Goal: Use online tool/utility: Utilize a website feature to perform a specific function

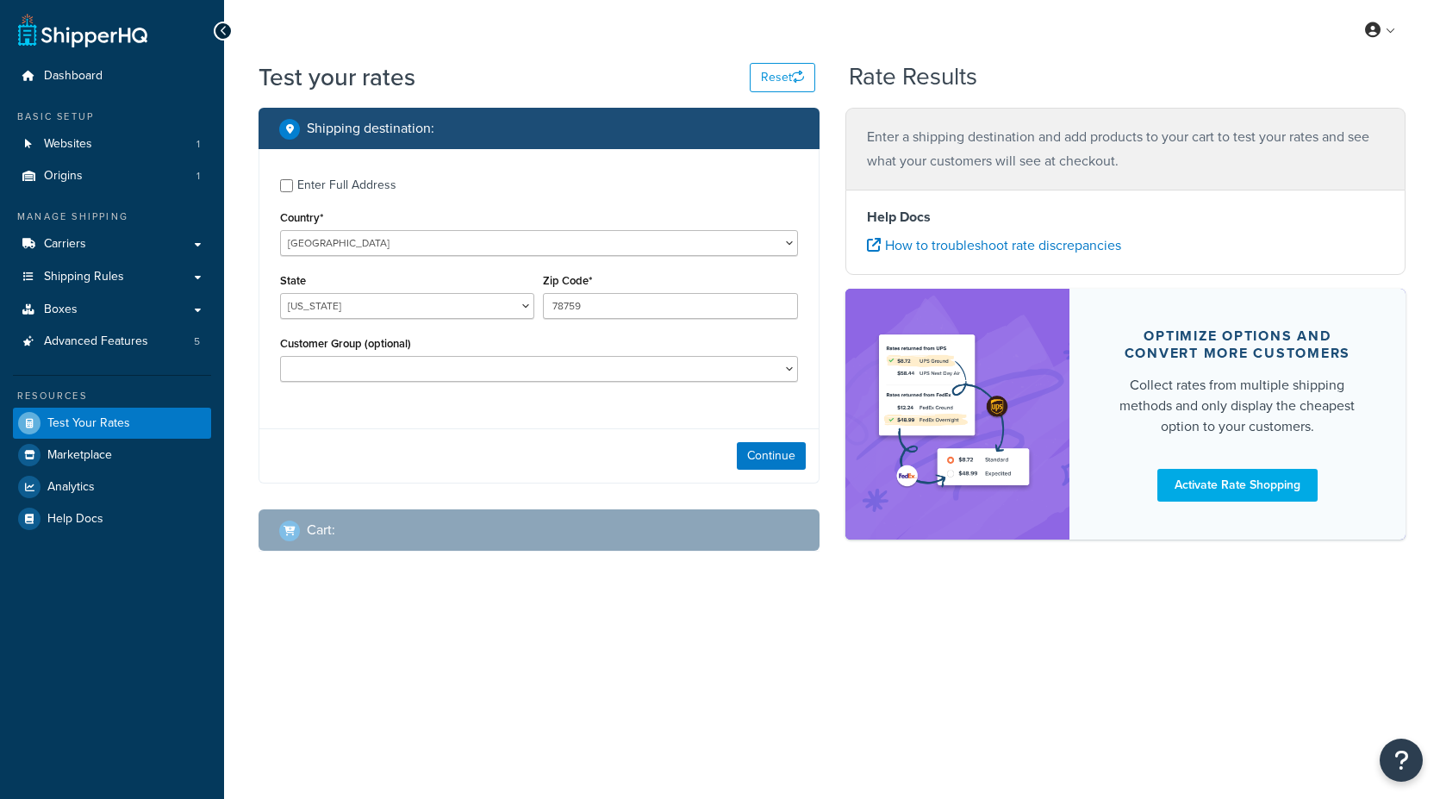
select select "[GEOGRAPHIC_DATA]"
click at [608, 296] on input "78759" at bounding box center [670, 306] width 254 height 26
drag, startPoint x: 644, startPoint y: 301, endPoint x: 489, endPoint y: 294, distance: 155.3
click at [489, 294] on div "State [US_STATE] [US_STATE] [US_STATE] [US_STATE] [US_STATE] Armed Forces Ameri…" at bounding box center [539, 300] width 527 height 63
paste input "24568"
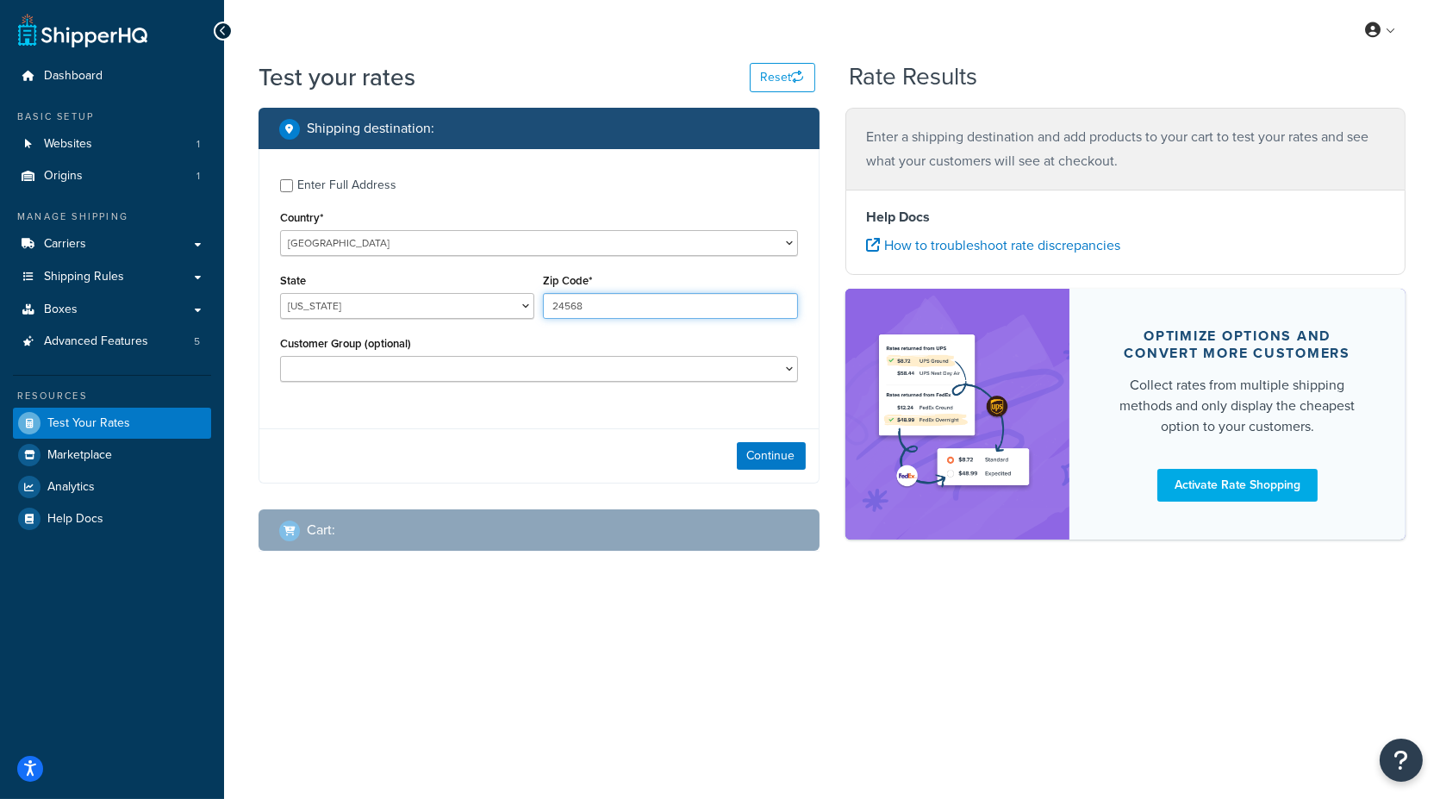
type input "78759"
click at [590, 305] on input "78759" at bounding box center [670, 306] width 254 height 26
click at [511, 303] on select "[US_STATE] [US_STATE] [US_STATE] [US_STATE] [US_STATE] Armed Forces Americas Ar…" at bounding box center [407, 306] width 254 height 26
click at [280, 293] on select "[US_STATE] [US_STATE] [US_STATE] [US_STATE] [US_STATE] Armed Forces Americas Ar…" at bounding box center [407, 306] width 254 height 26
click at [577, 309] on input "78759" at bounding box center [670, 306] width 254 height 26
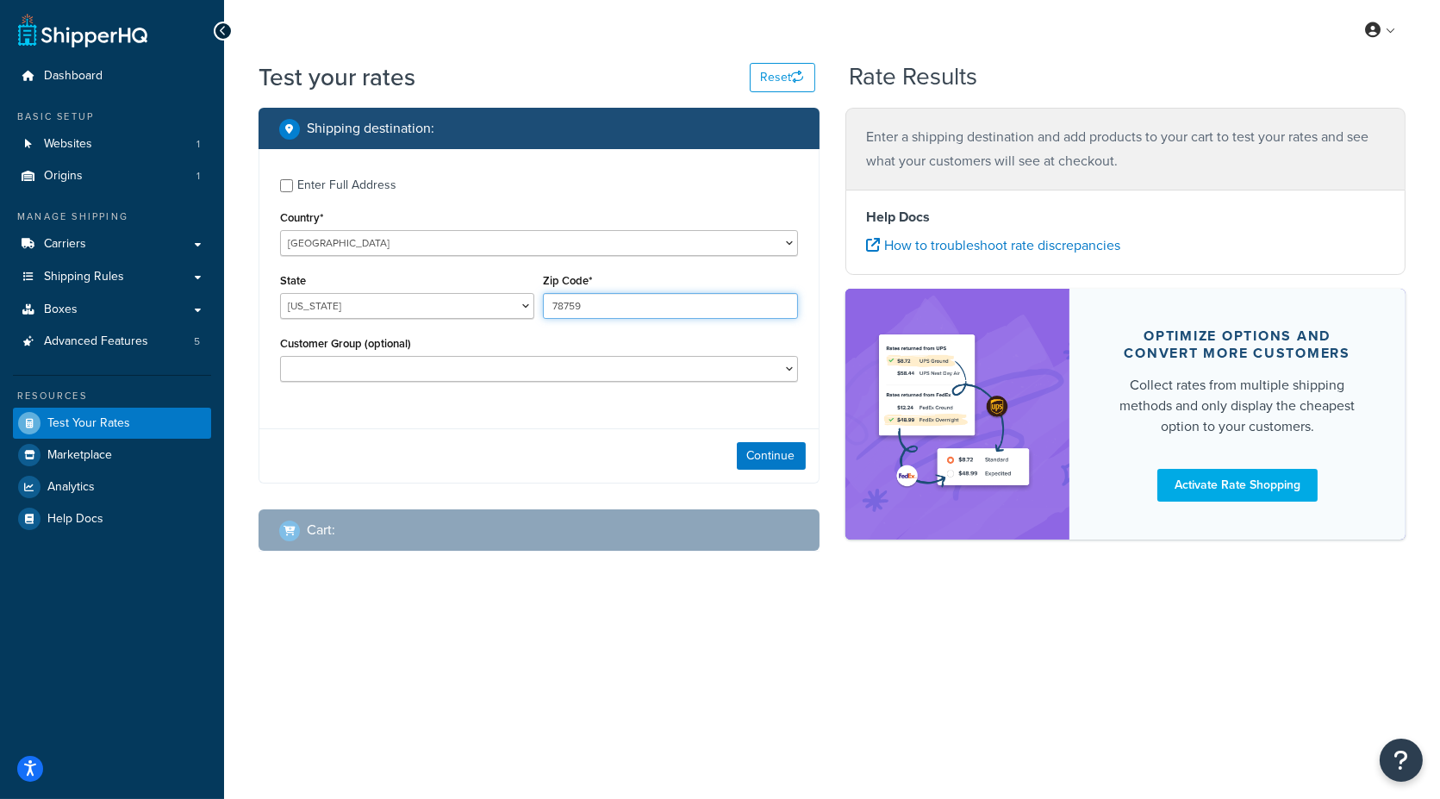
drag, startPoint x: 627, startPoint y: 312, endPoint x: 539, endPoint y: 310, distance: 88.8
click at [539, 310] on div "Zip Code* 78759" at bounding box center [670, 300] width 263 height 63
click at [389, 302] on select "[US_STATE] [US_STATE] [US_STATE] [US_STATE] [US_STATE] Armed Forces Americas Ar…" at bounding box center [407, 306] width 254 height 26
select select "[GEOGRAPHIC_DATA]"
click at [280, 293] on select "[US_STATE] [US_STATE] [US_STATE] [US_STATE] [US_STATE] Armed Forces Americas Ar…" at bounding box center [407, 306] width 254 height 26
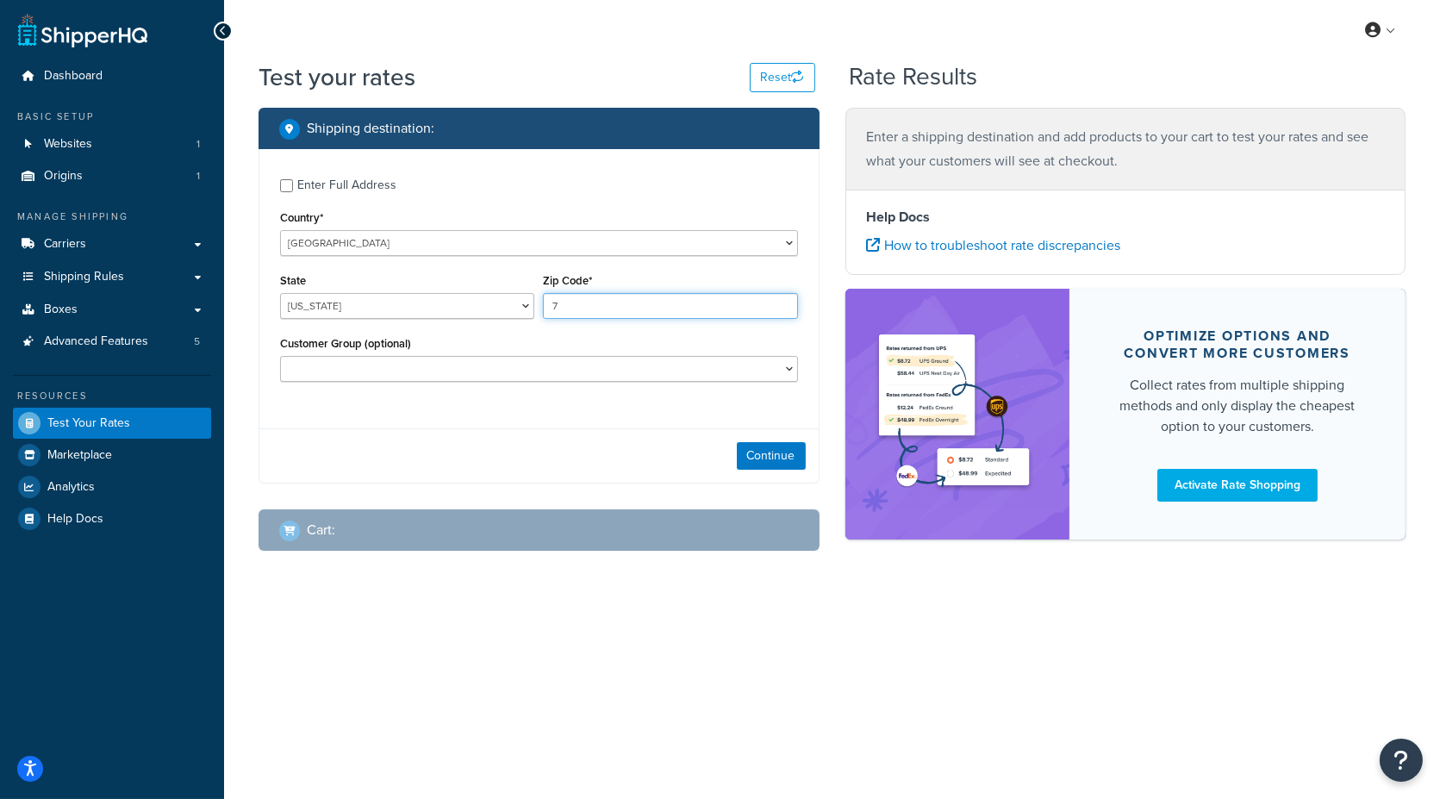
type input "73301"
click at [596, 304] on input "73301" at bounding box center [670, 306] width 254 height 26
click at [566, 307] on input "73301" at bounding box center [670, 306] width 254 height 26
drag, startPoint x: 616, startPoint y: 388, endPoint x: 638, endPoint y: 395, distance: 22.6
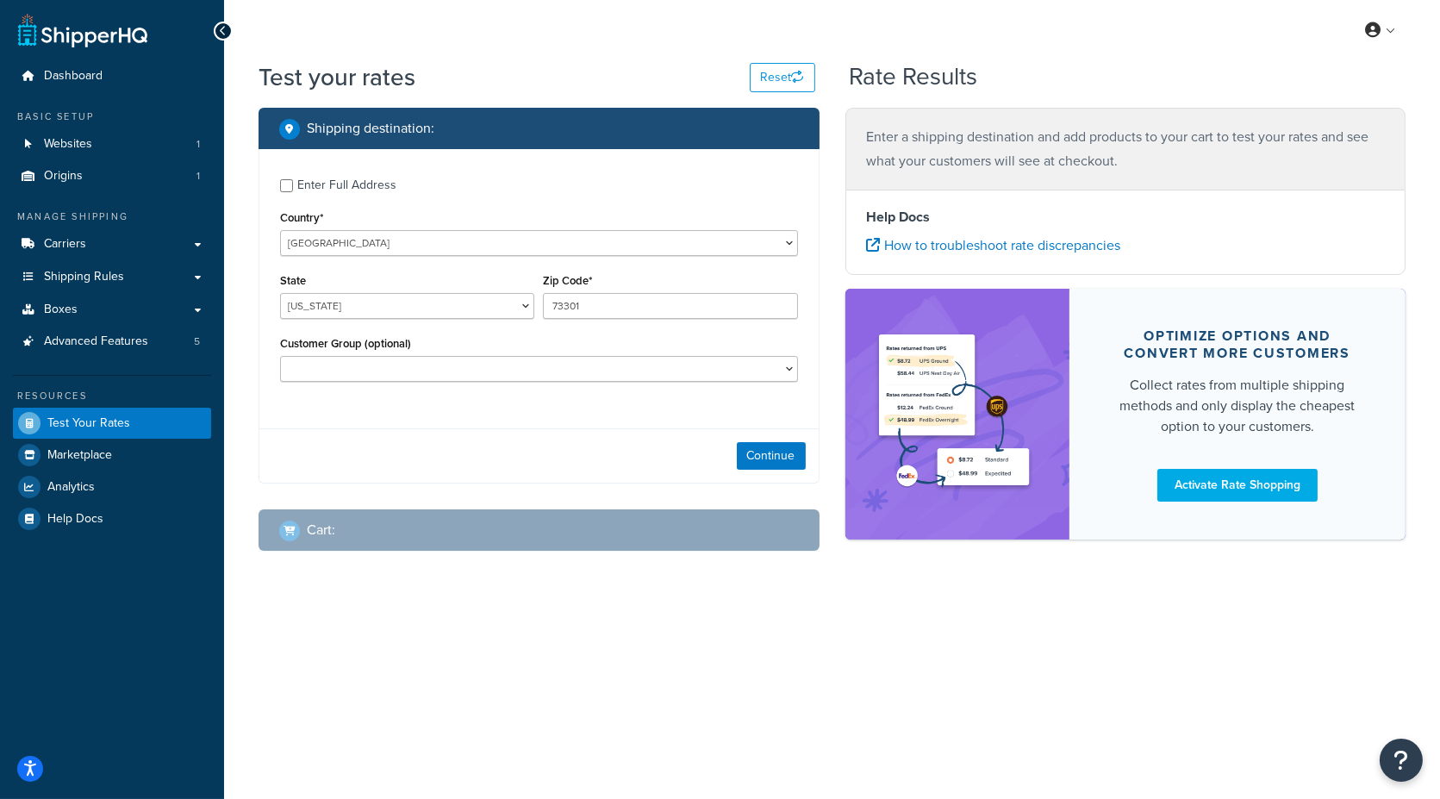
click at [616, 388] on div "Customer Group (optional) Retail Wholesale" at bounding box center [539, 363] width 527 height 63
click at [781, 446] on button "Continue" at bounding box center [771, 456] width 69 height 28
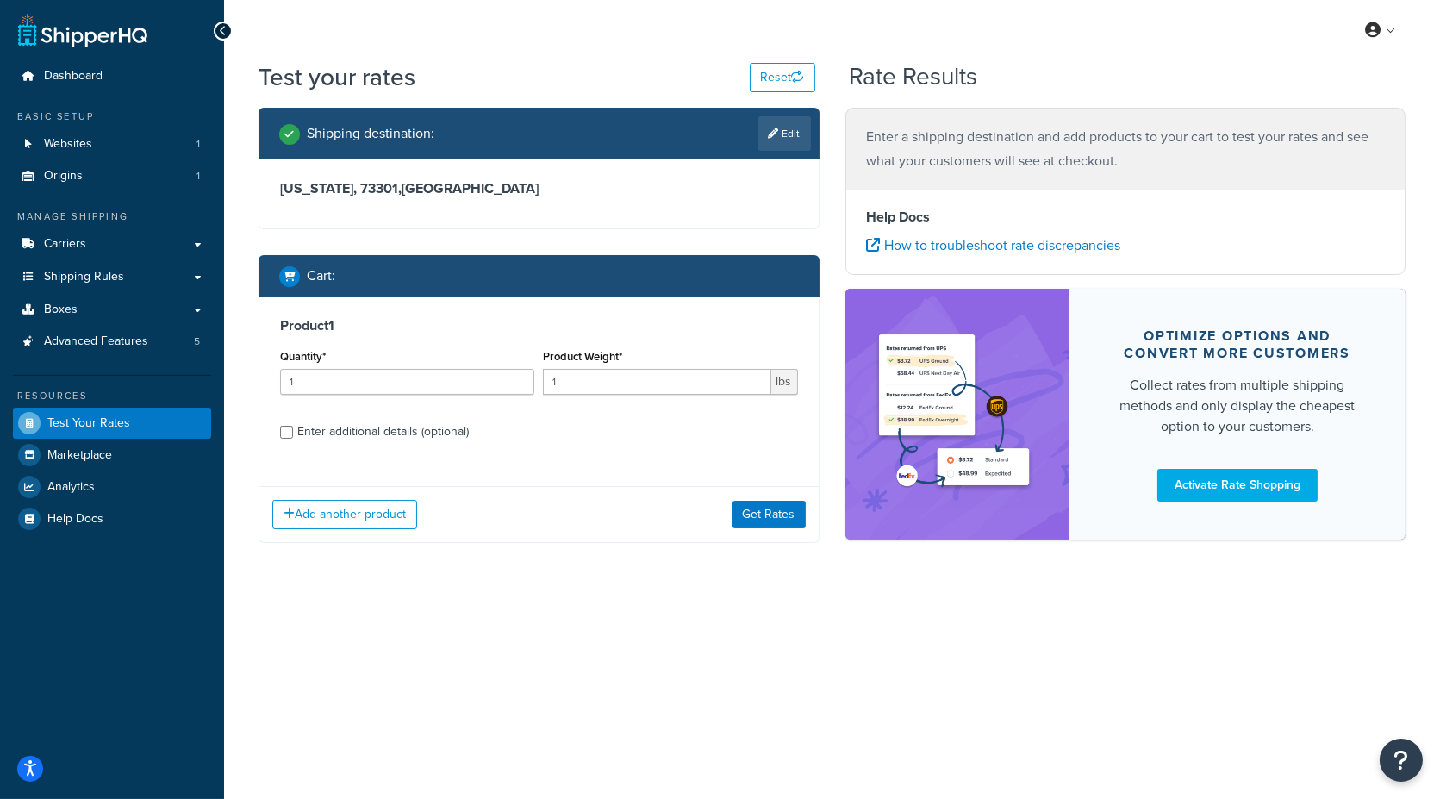
click at [390, 429] on div "Enter additional details (optional)" at bounding box center [382, 432] width 171 height 24
click at [293, 429] on input "Enter additional details (optional)" at bounding box center [286, 432] width 13 height 13
checkbox input "true"
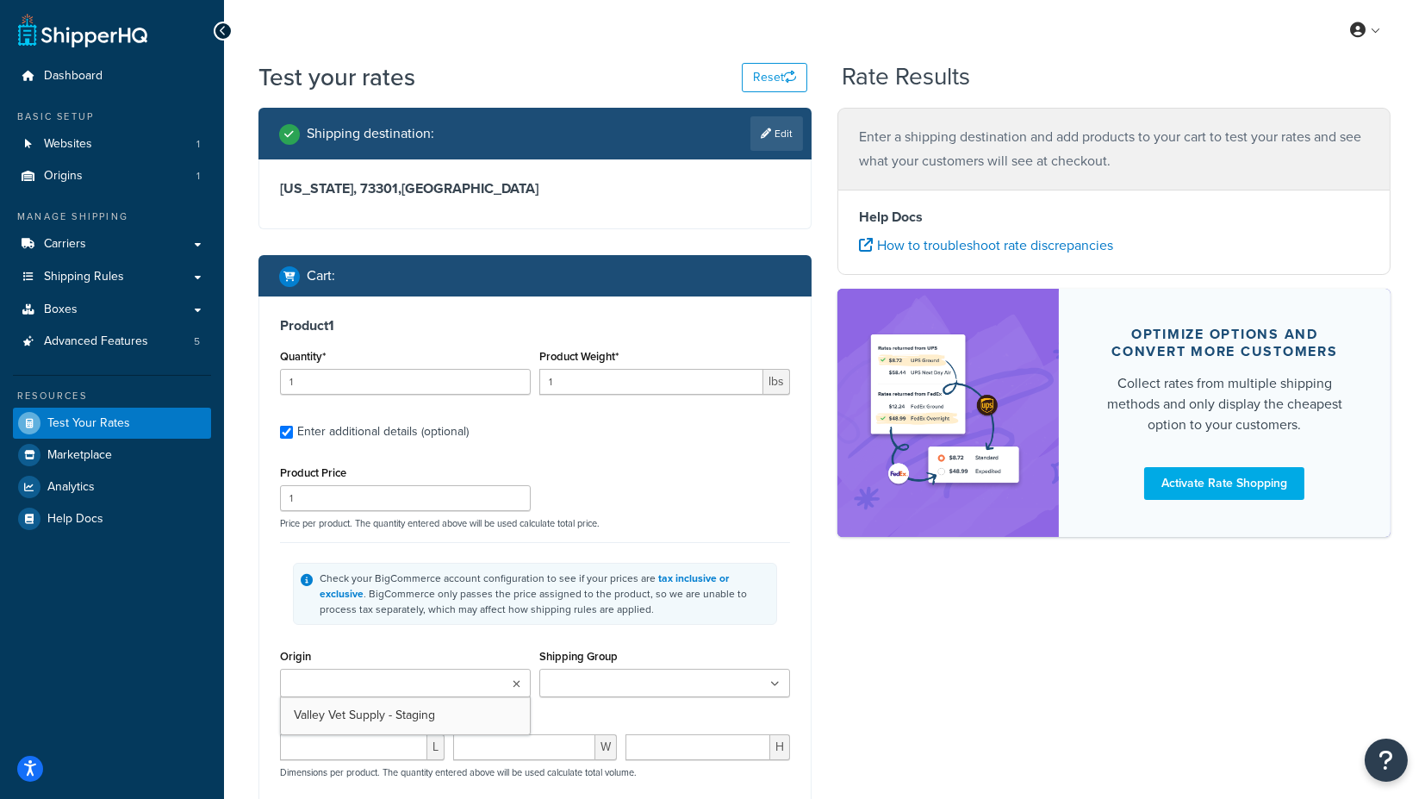
click at [402, 683] on input "Origin" at bounding box center [361, 684] width 153 height 19
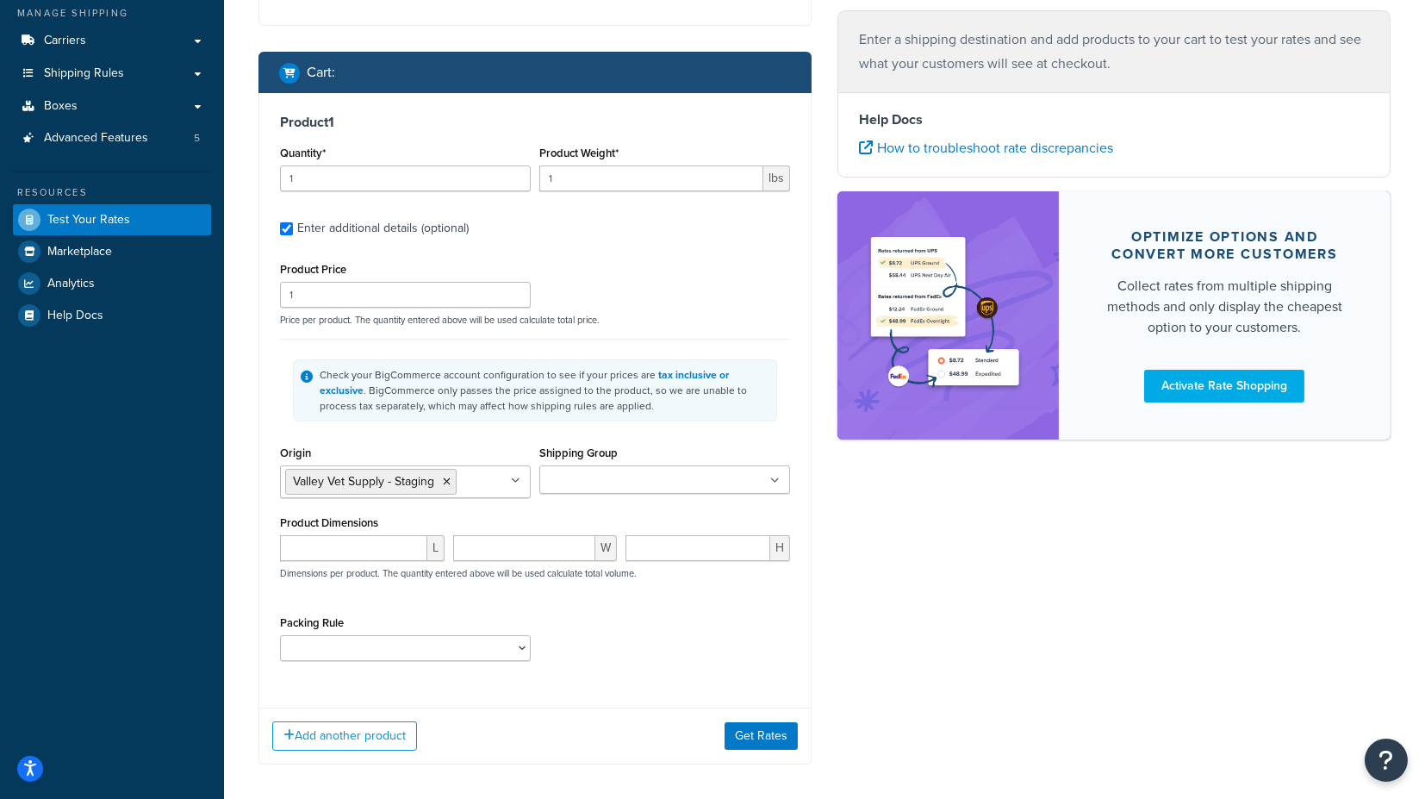
scroll to position [277, 0]
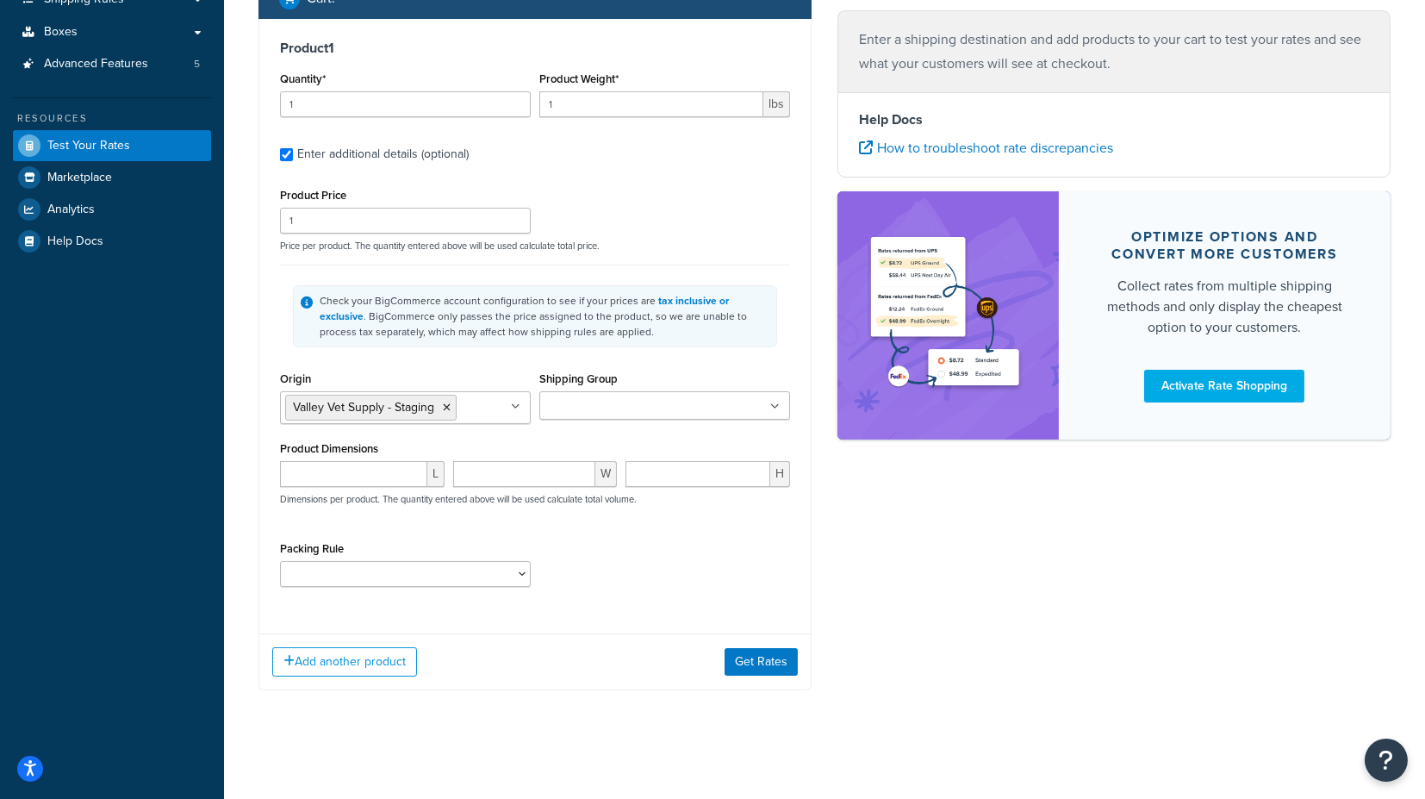
click at [618, 397] on input "Shipping Group" at bounding box center [621, 406] width 153 height 19
type input "va"
type input "rr"
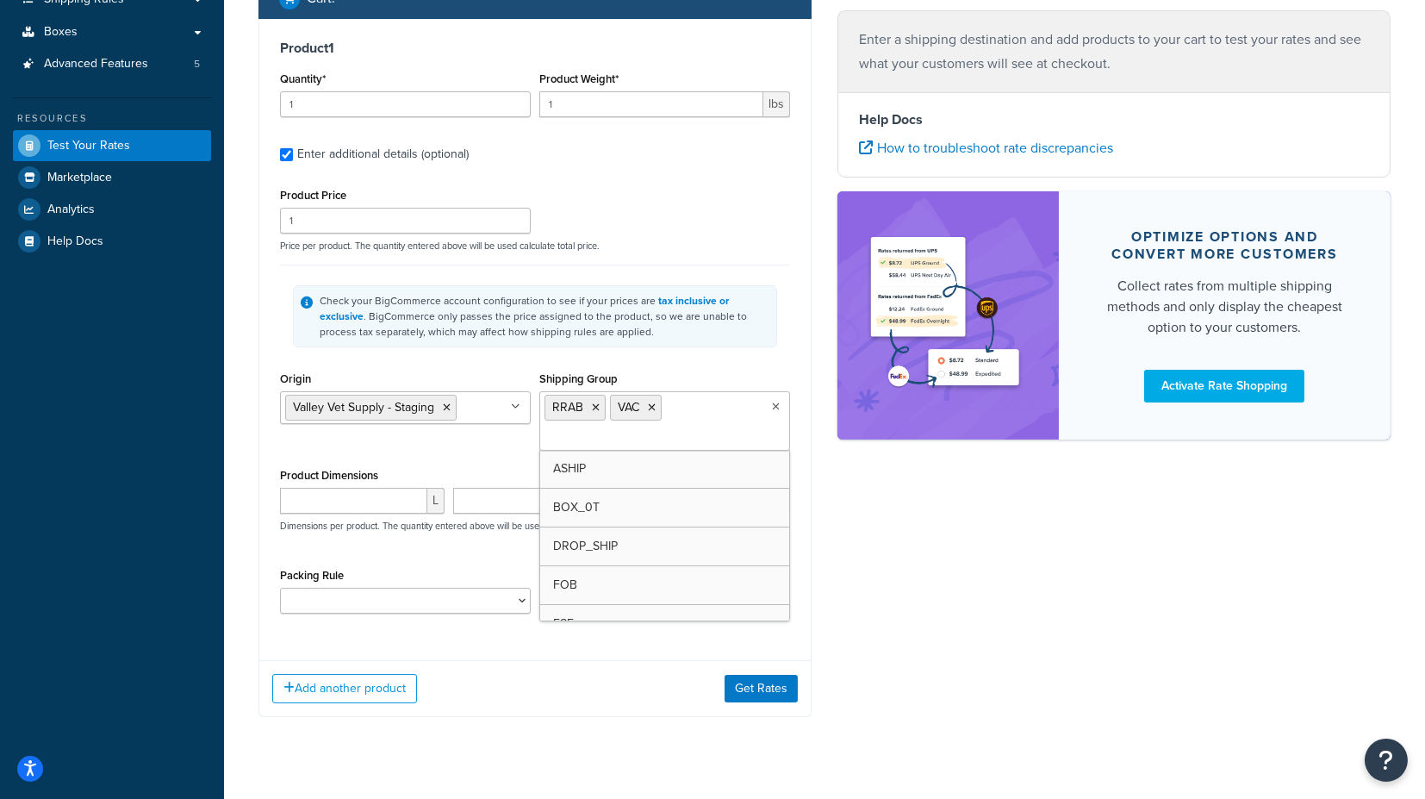
click at [899, 561] on div "Shipping destination : Edit [US_STATE], 73301 , [GEOGRAPHIC_DATA] Cart : Produc…" at bounding box center [825, 286] width 1158 height 913
click at [753, 684] on button "Get Rates" at bounding box center [761, 689] width 73 height 28
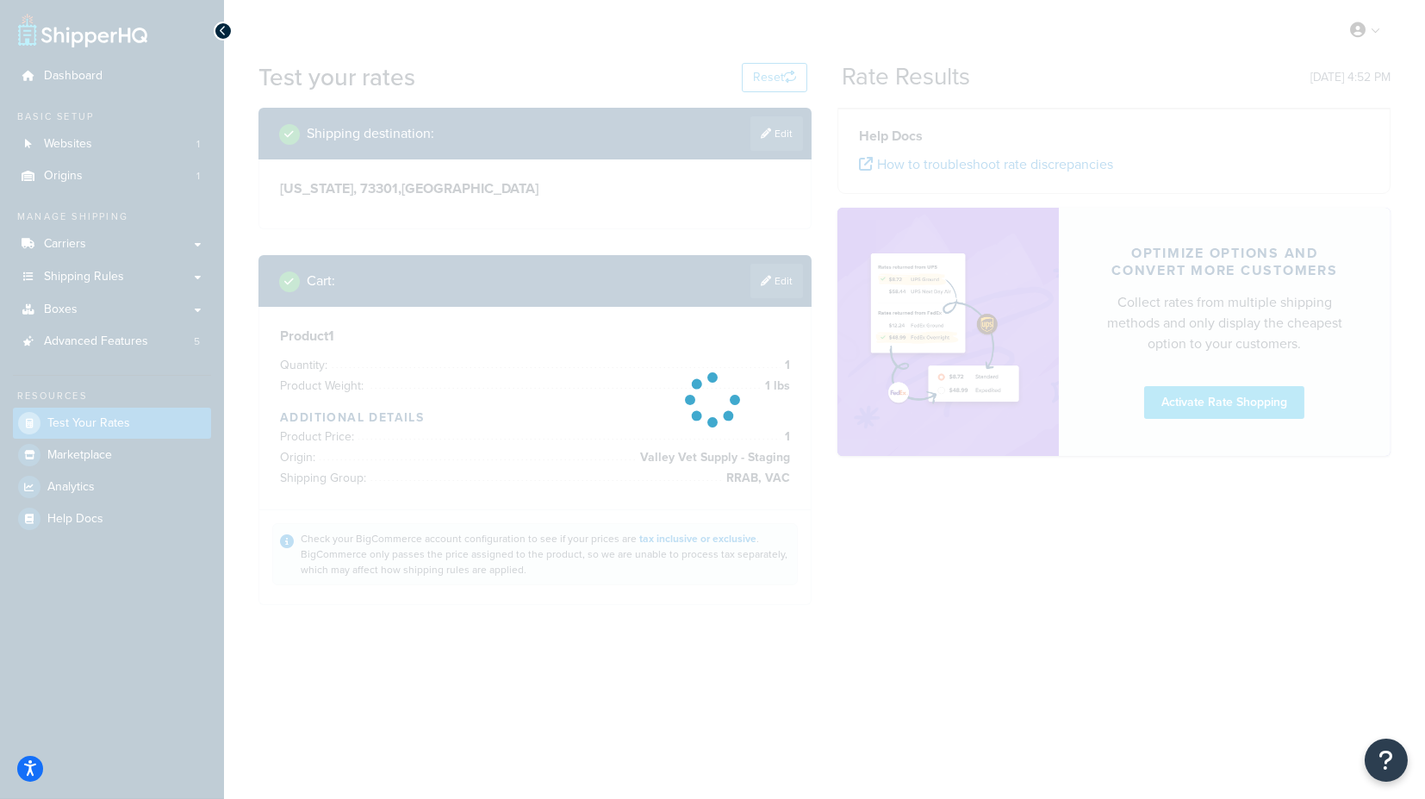
scroll to position [0, 0]
